Goal: Task Accomplishment & Management: Manage account settings

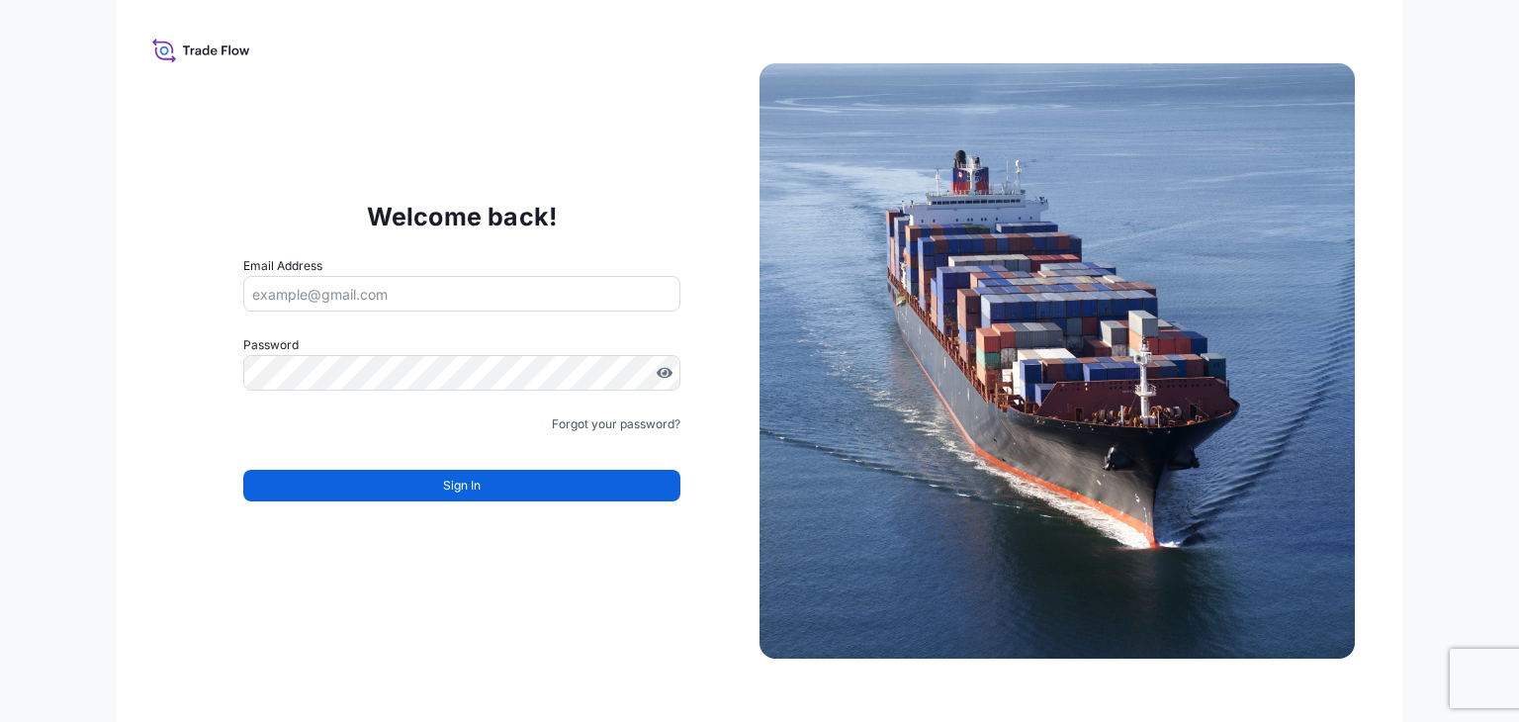
click at [605, 272] on div "Email Address" at bounding box center [461, 283] width 437 height 55
click at [518, 284] on input "Email Address" at bounding box center [461, 294] width 437 height 36
click at [540, 303] on input "Email Address" at bounding box center [461, 294] width 437 height 36
paste input "429436"
drag, startPoint x: 540, startPoint y: 298, endPoint x: 198, endPoint y: 289, distance: 342.3
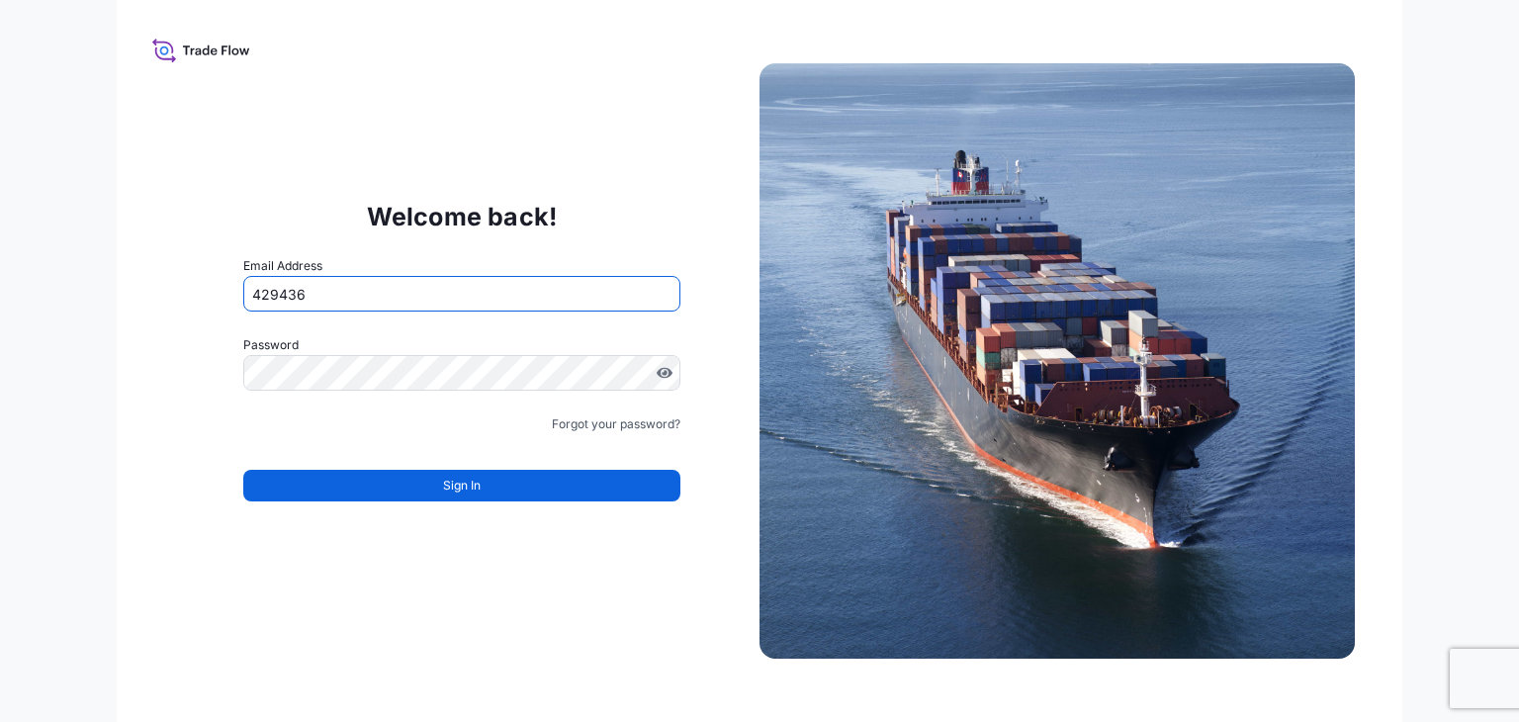
click at [198, 289] on div "Welcome back! Email Address 429436 Password Must include: Upper & lower case le…" at bounding box center [461, 361] width 595 height 408
type input "brahim.azzaoui@fr.yusen-logistics.com"
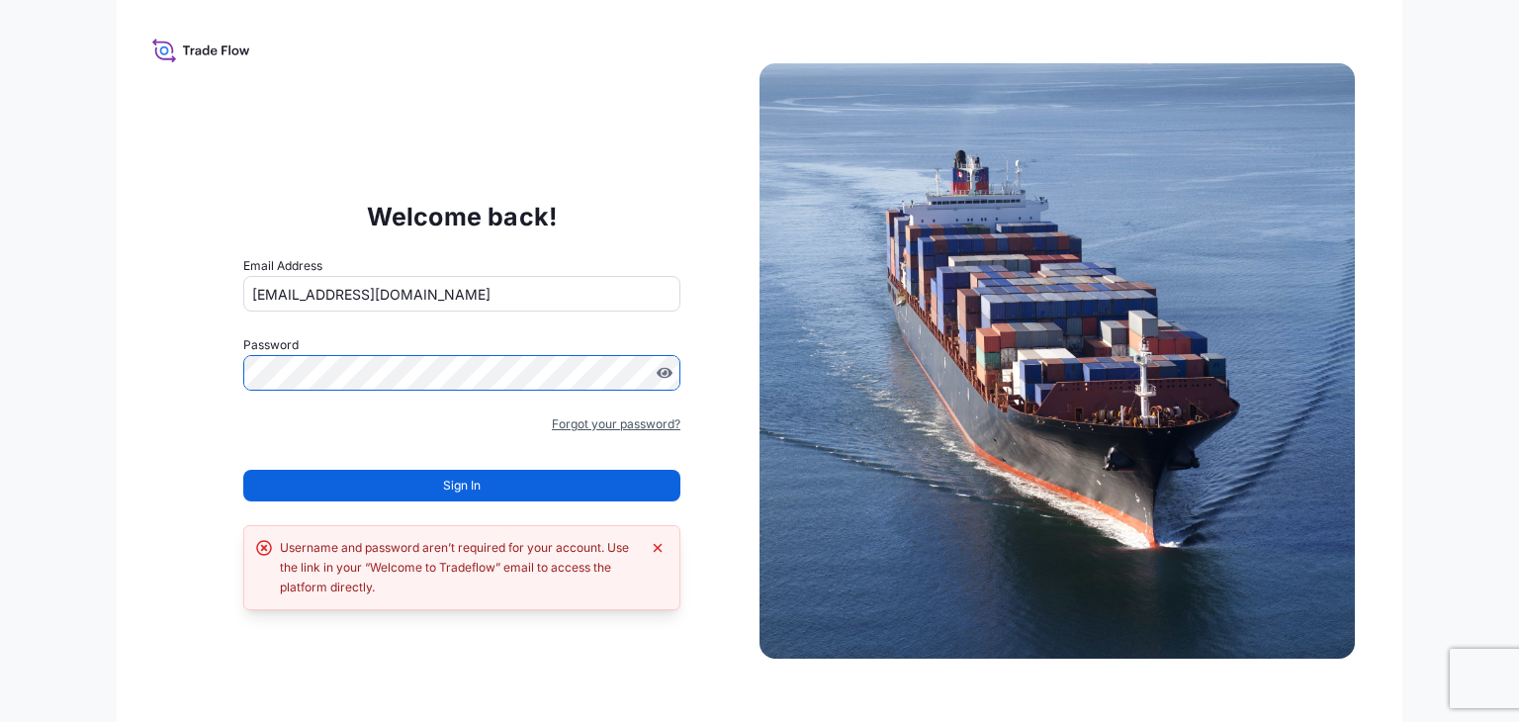
click at [584, 414] on link "Forgot your password?" at bounding box center [616, 424] width 129 height 20
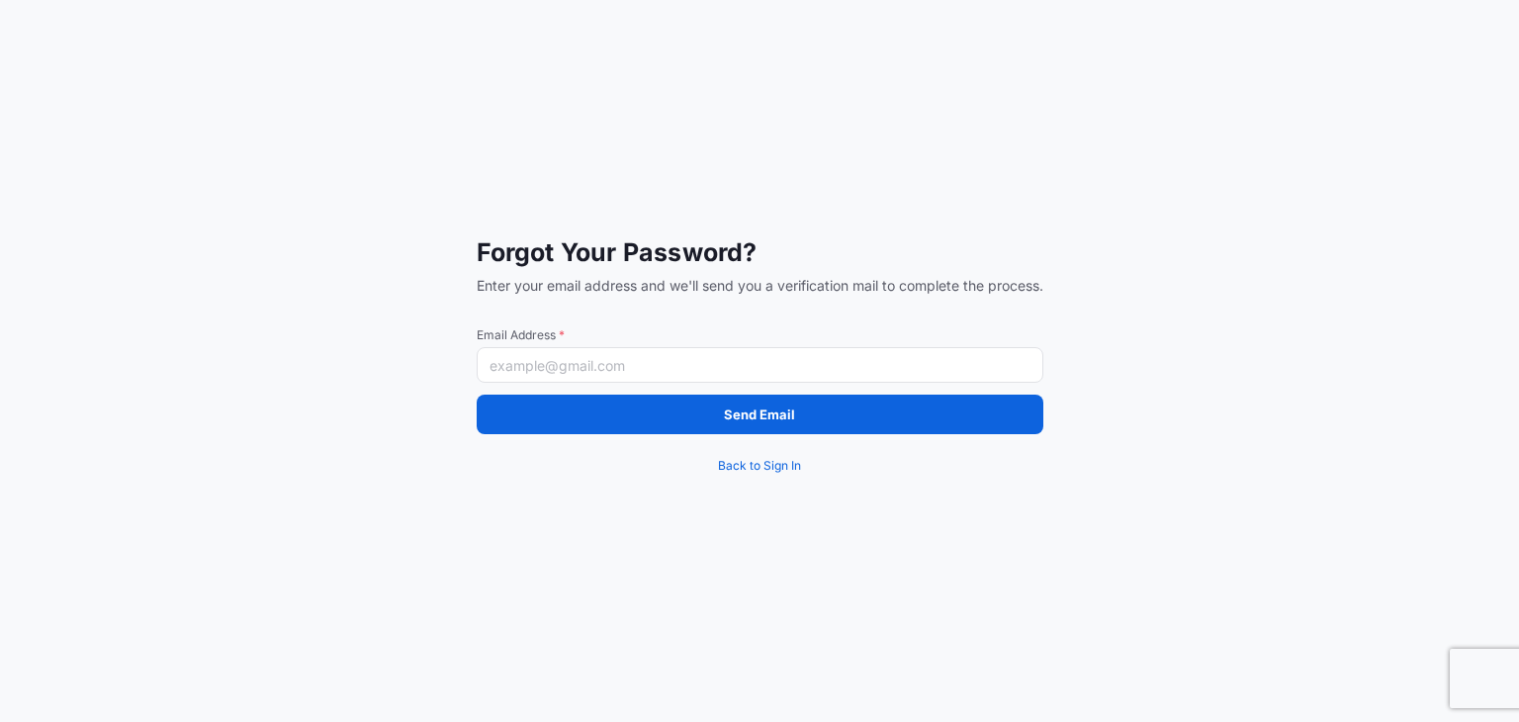
click at [606, 363] on input "Email Address *" at bounding box center [760, 365] width 567 height 36
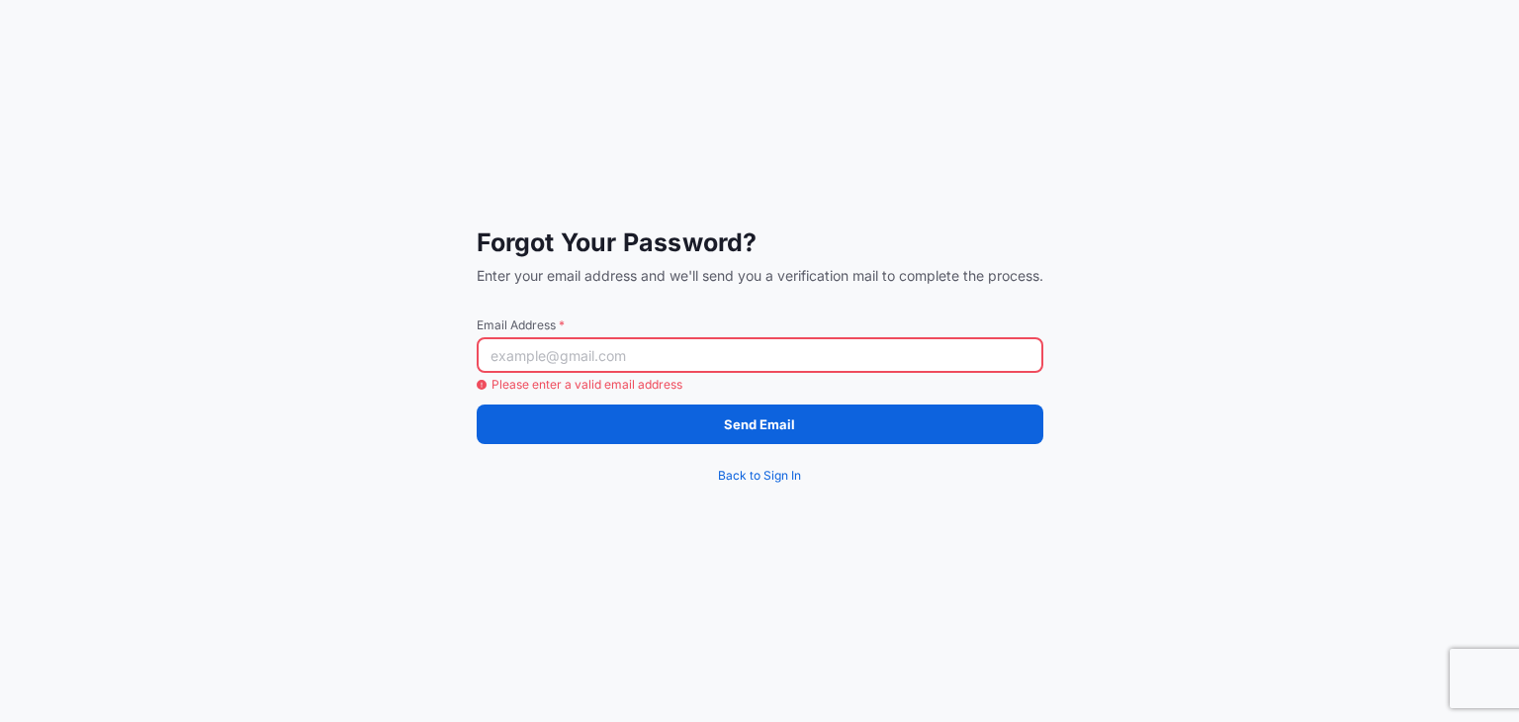
click at [652, 359] on input "Email Address *" at bounding box center [760, 355] width 567 height 36
paste input "brahim.azzaoui@fr.yusen-logistics.com"
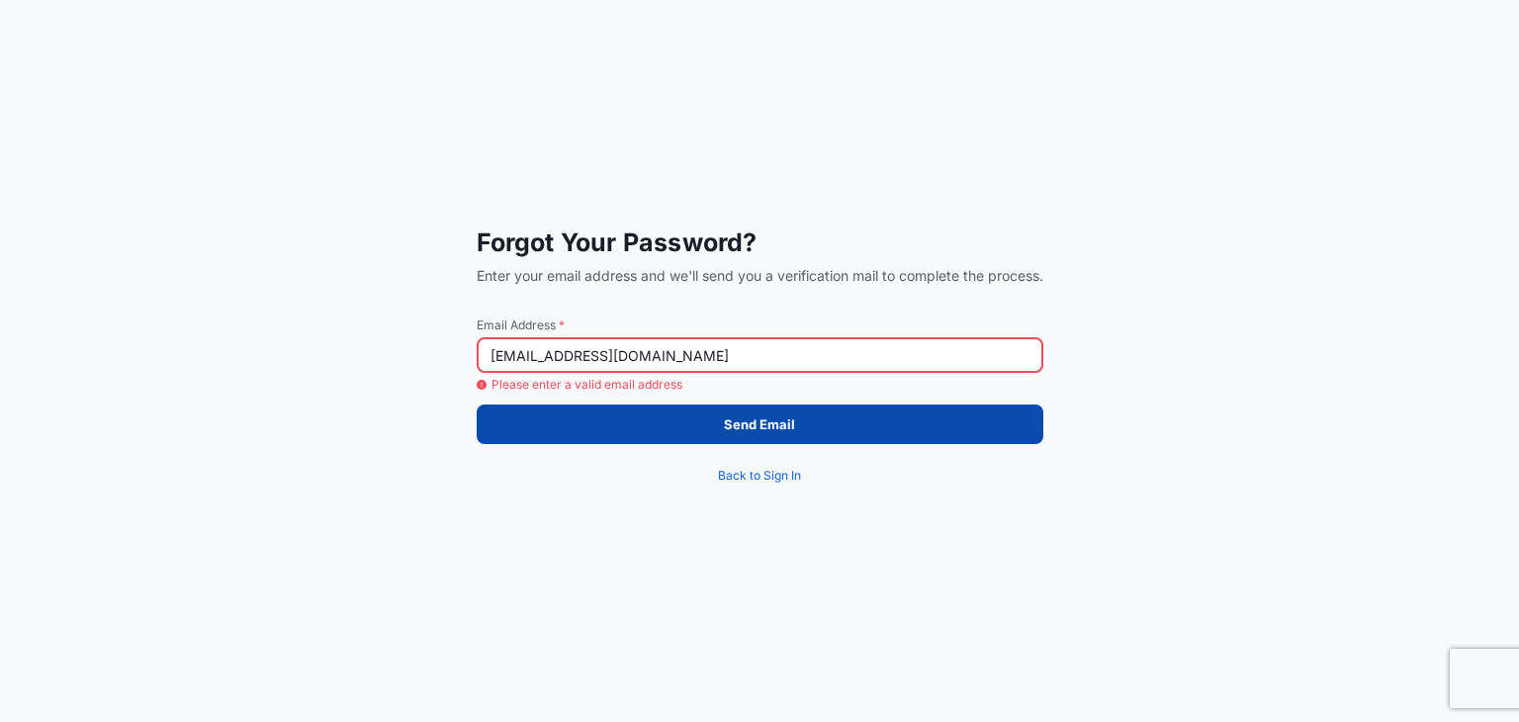
type input "brahim.azzaoui@fr.yusen-logistics.com"
click at [587, 434] on div "Send Email Back to Sign In" at bounding box center [760, 450] width 567 height 91
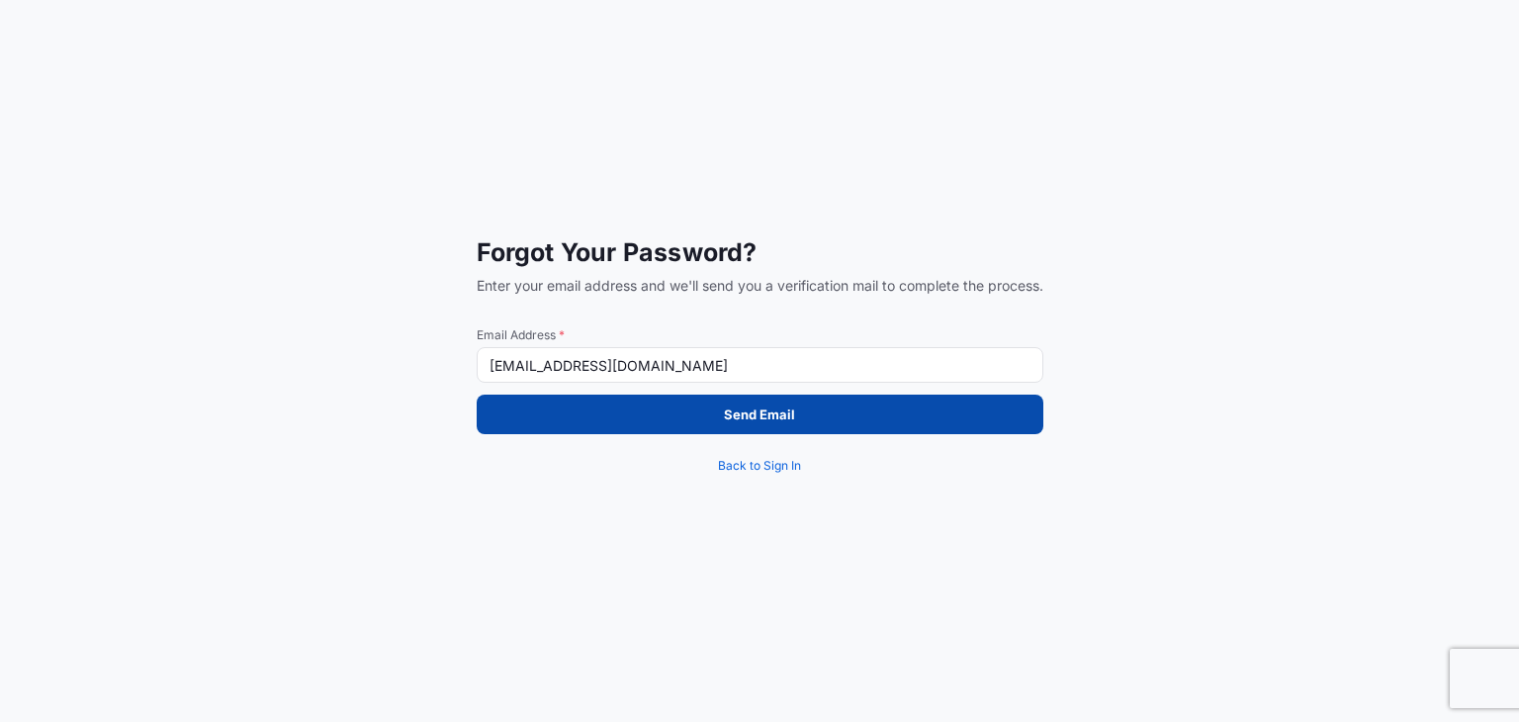
click at [594, 420] on button "Send Email" at bounding box center [760, 415] width 567 height 40
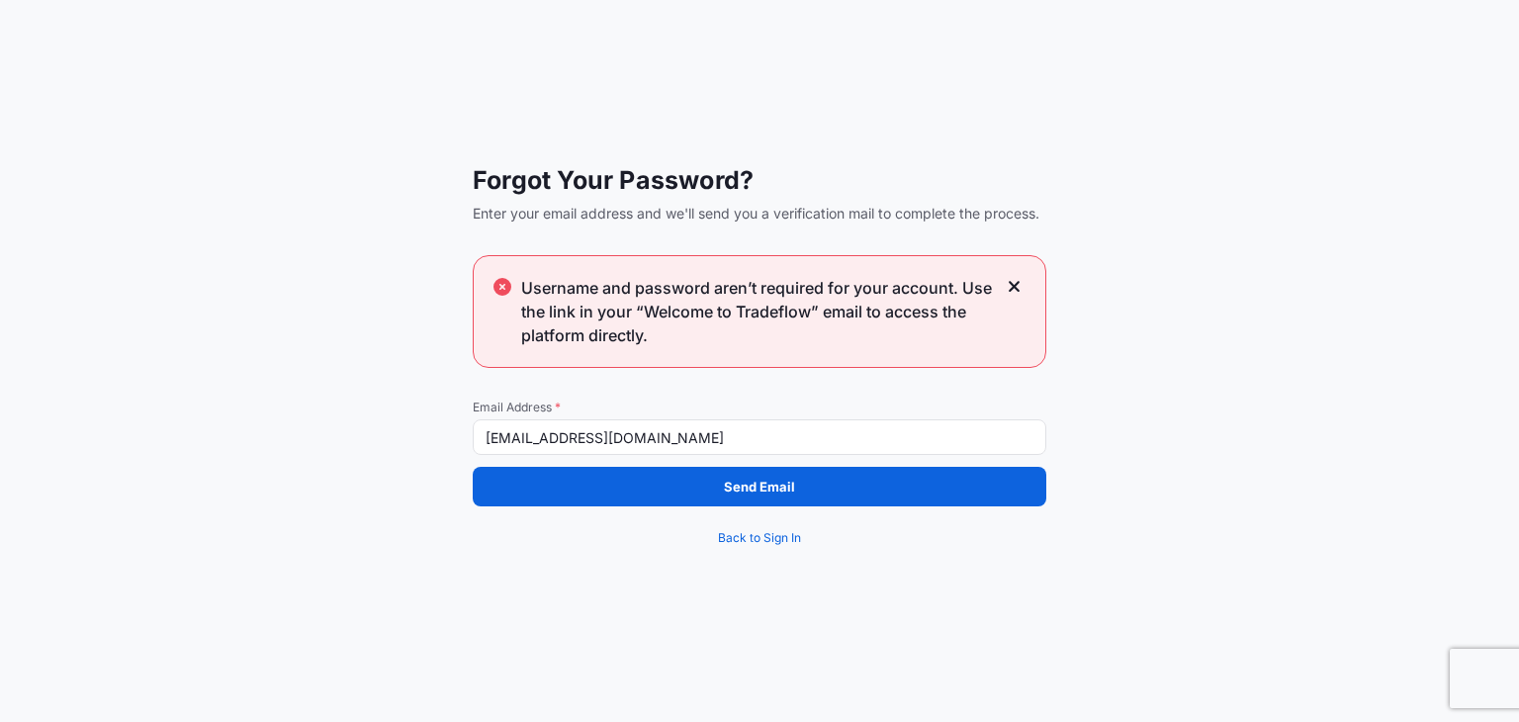
click at [1019, 285] on icon at bounding box center [1015, 287] width 14 height 18
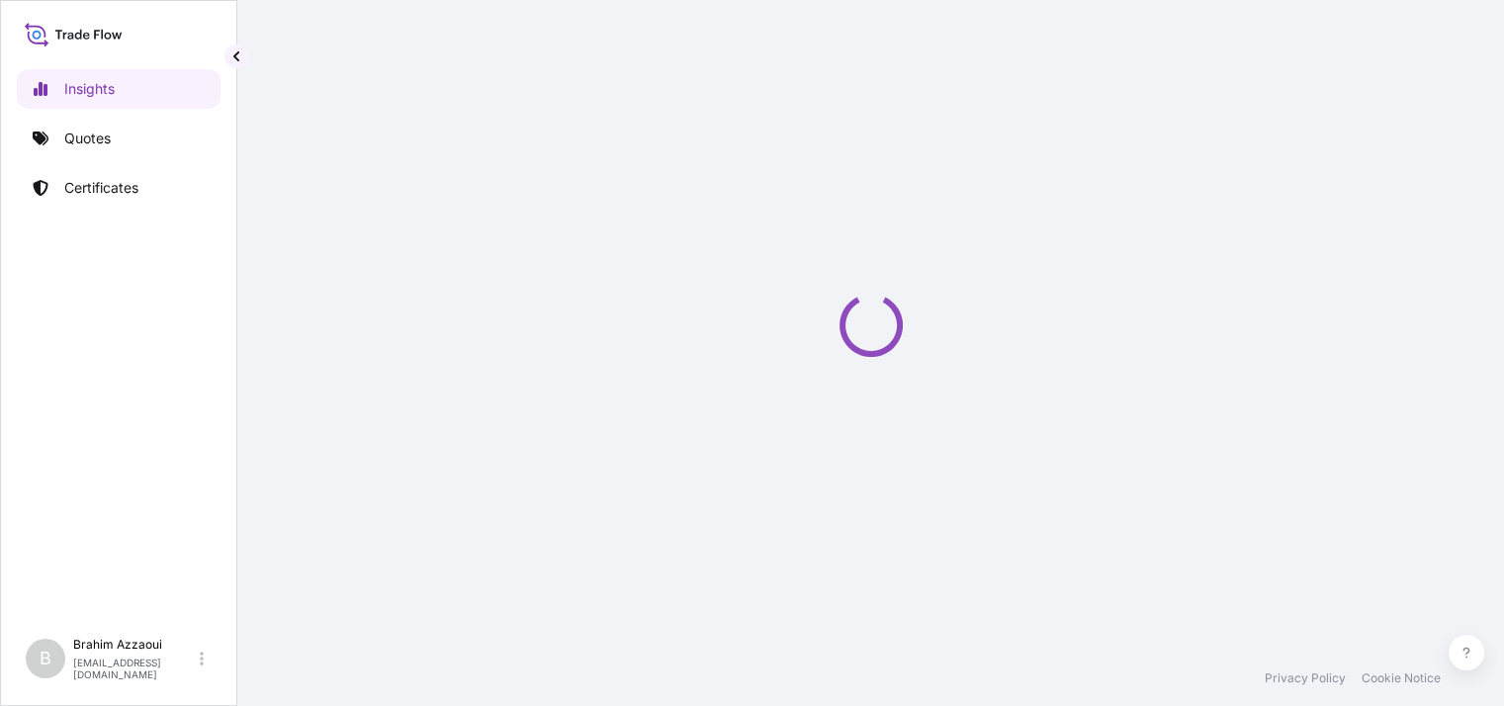
select select "2025"
